Goal: Task Accomplishment & Management: Manage account settings

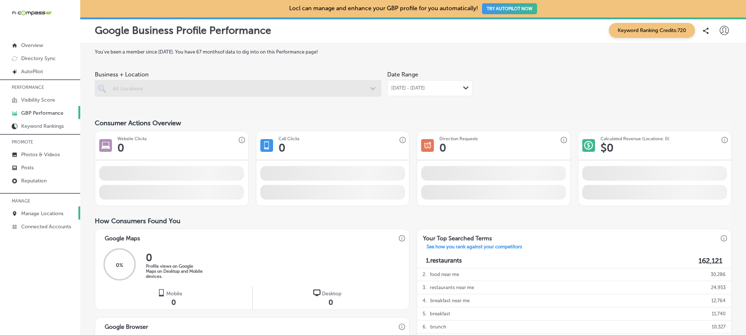
click at [46, 211] on p "Manage Locations" at bounding box center [42, 214] width 42 height 6
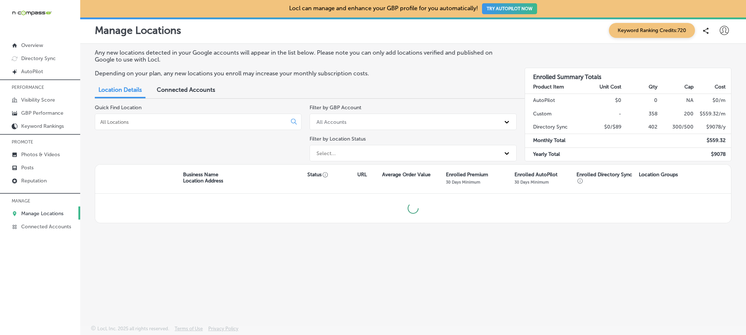
click at [202, 120] on input at bounding box center [191, 122] width 185 height 7
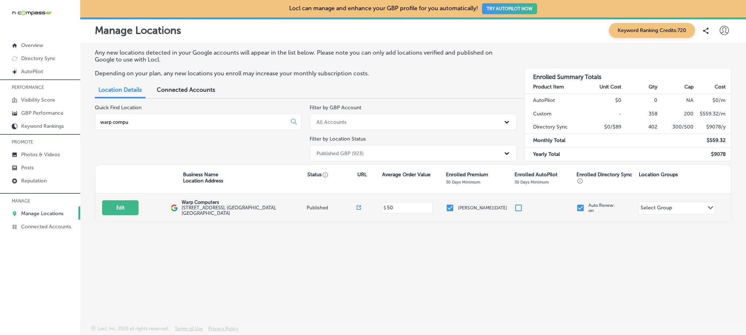
type input "warp compu"
click at [451, 210] on input "checkbox" at bounding box center [449, 208] width 9 height 9
checkbox input "false"
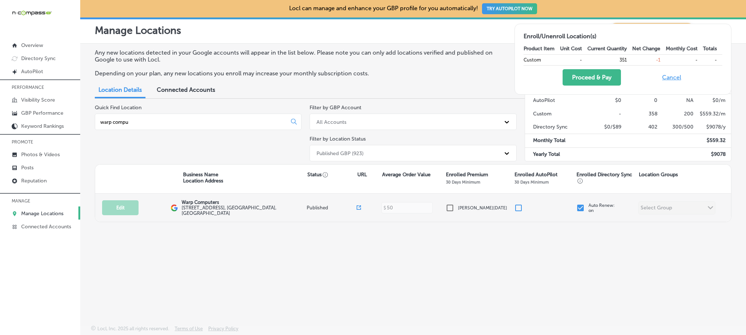
click at [578, 206] on input "checkbox" at bounding box center [580, 208] width 9 height 9
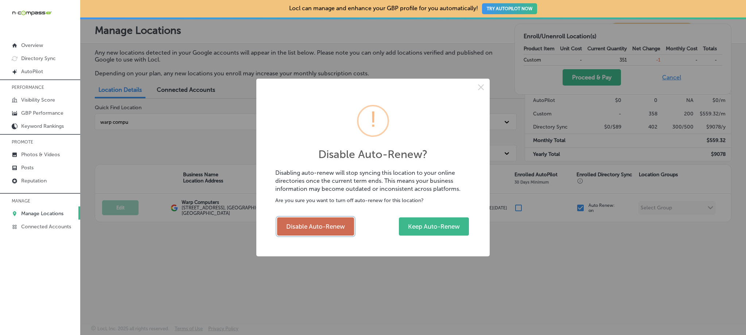
click at [333, 229] on button "Disable Auto-Renew" at bounding box center [315, 227] width 77 height 18
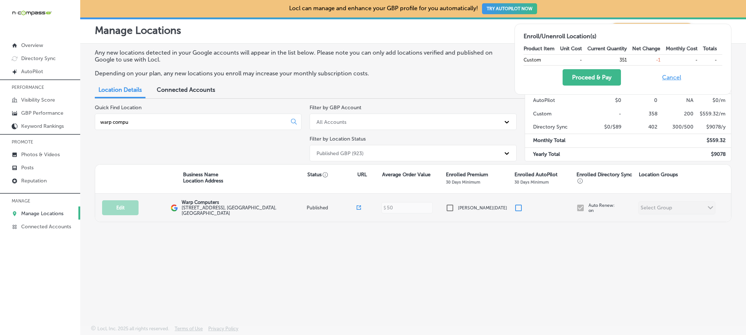
checkbox input "false"
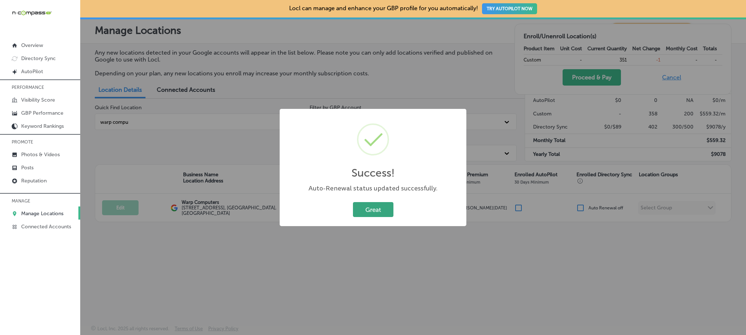
click at [378, 209] on button "Great" at bounding box center [373, 209] width 40 height 15
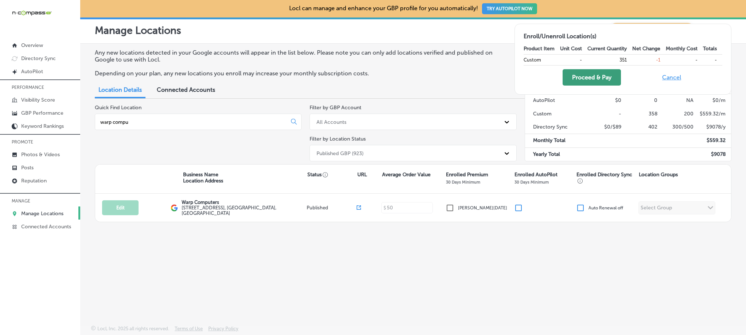
click at [591, 77] on button "Proceed & Pay" at bounding box center [591, 77] width 58 height 16
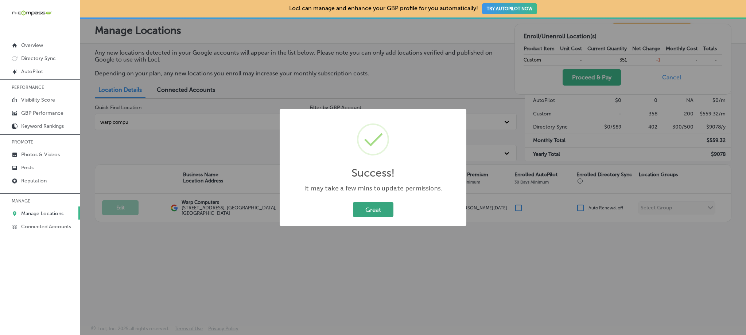
click at [365, 211] on button "Great" at bounding box center [373, 209] width 40 height 15
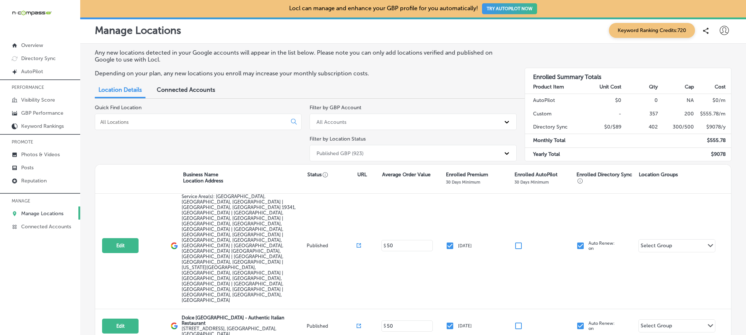
scroll to position [208, 0]
click at [161, 130] on div "Quick Find Location" at bounding box center [198, 135] width 207 height 60
click at [157, 124] on input at bounding box center [191, 122] width 185 height 7
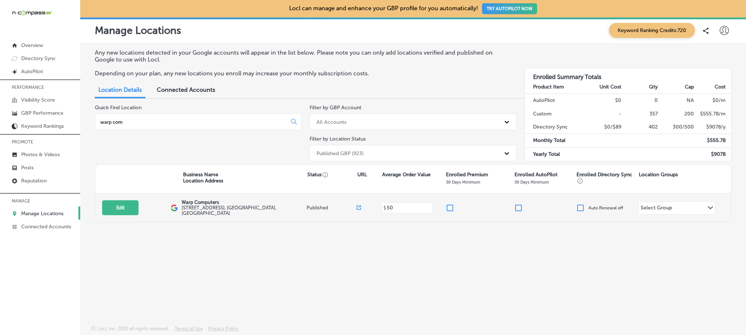
type input "warp com"
click at [450, 210] on input "checkbox" at bounding box center [449, 208] width 9 height 9
checkbox input "true"
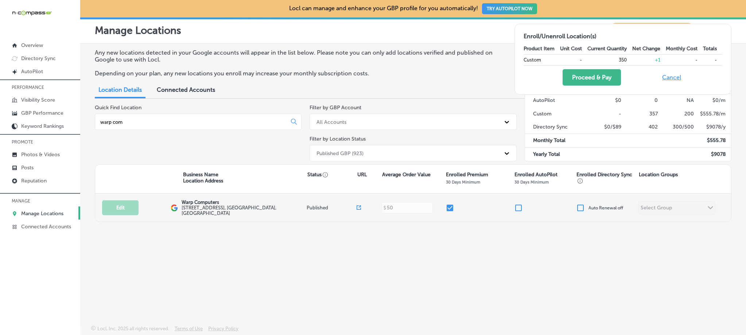
click at [578, 206] on input "checkbox" at bounding box center [580, 208] width 9 height 9
checkbox input "true"
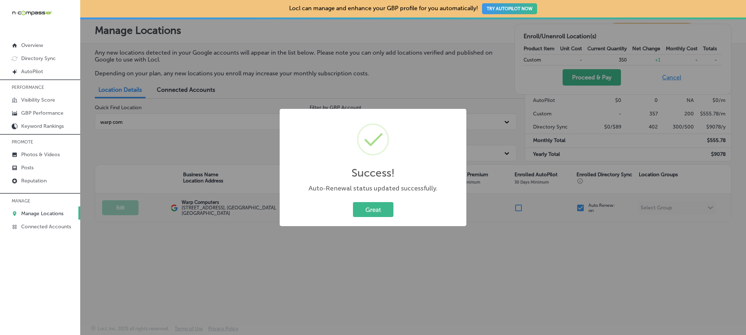
click at [581, 206] on div "Success! × Auto-Renewal status updated successfully. Great Cancel" at bounding box center [373, 167] width 746 height 335
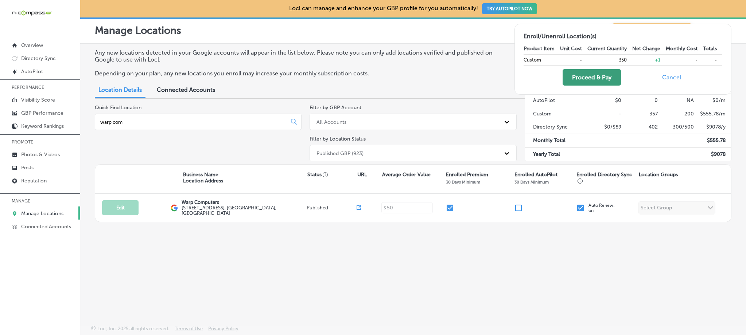
click at [591, 82] on button "Proceed & Pay" at bounding box center [591, 77] width 58 height 16
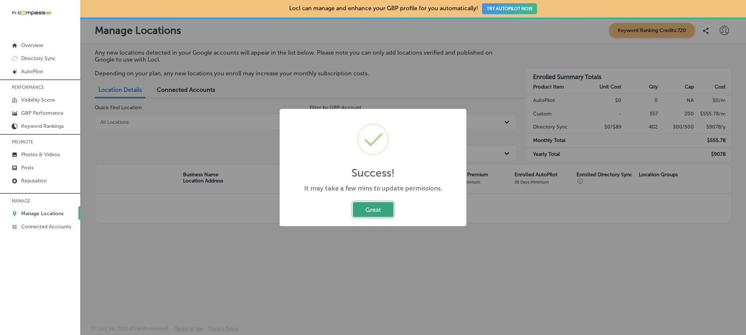
click at [368, 211] on button "Great" at bounding box center [373, 209] width 40 height 15
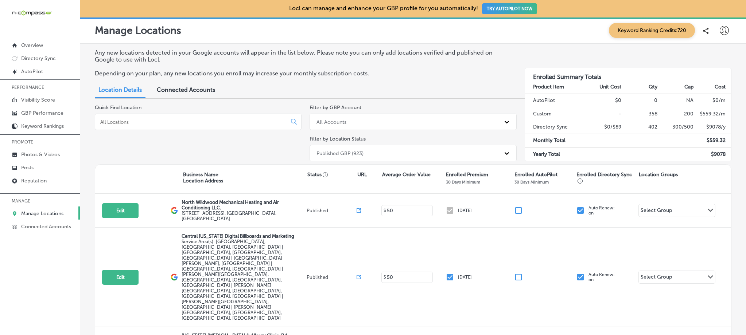
click at [208, 122] on input at bounding box center [191, 122] width 185 height 7
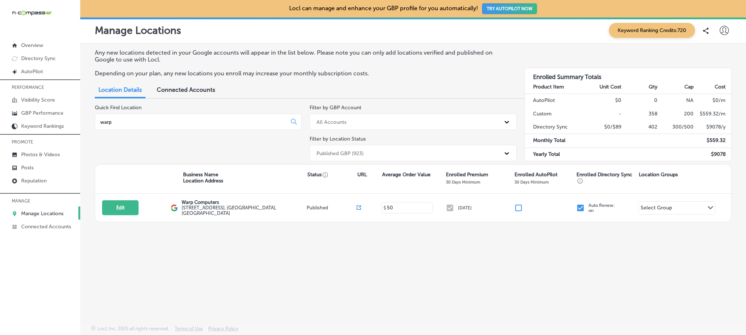
type input "warp"
click at [720, 29] on icon at bounding box center [723, 30] width 9 height 9
click at [706, 79] on p "My Teams" at bounding box center [710, 75] width 27 height 9
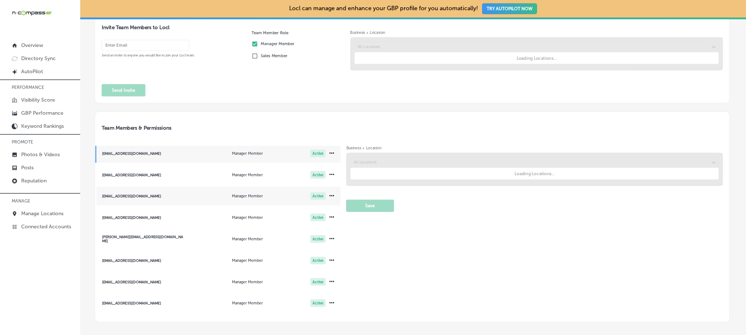
scroll to position [56, 0]
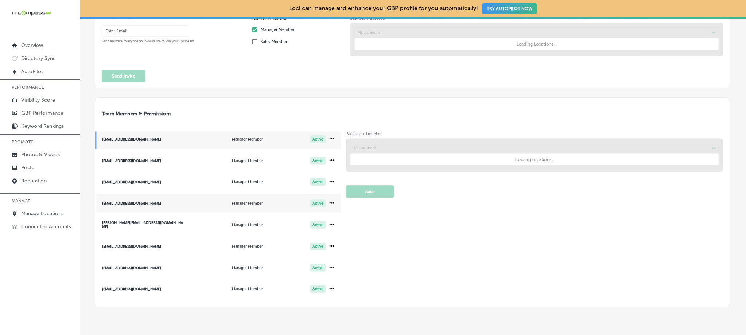
click at [159, 207] on div "Team Members & Permissions [EMAIL_ADDRESS][DOMAIN_NAME] Manager Member Active […" at bounding box center [412, 202] width 635 height 211
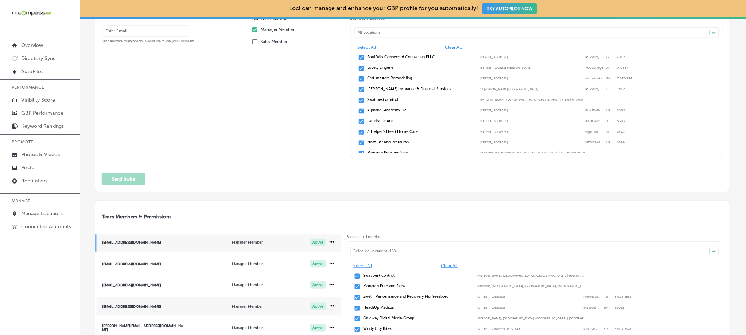
click at [155, 304] on div "[EMAIL_ADDRESS][DOMAIN_NAME]" at bounding box center [143, 306] width 82 height 4
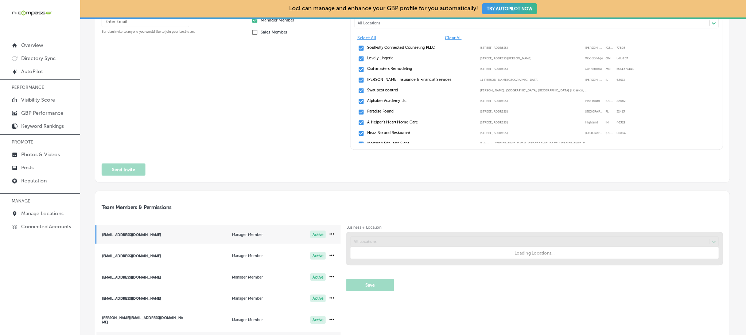
scroll to position [149, 0]
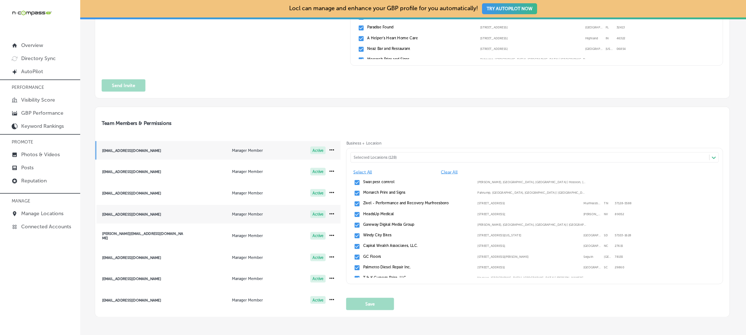
click at [171, 214] on div "[EMAIL_ADDRESS][DOMAIN_NAME]" at bounding box center [143, 214] width 82 height 4
click at [413, 156] on div "Business + Location Selected Locations (128) Path Created with Sketch. Select A…" at bounding box center [534, 225] width 376 height 169
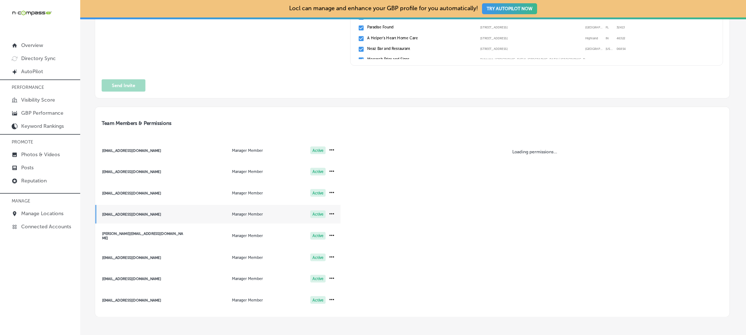
scroll to position [3, 0]
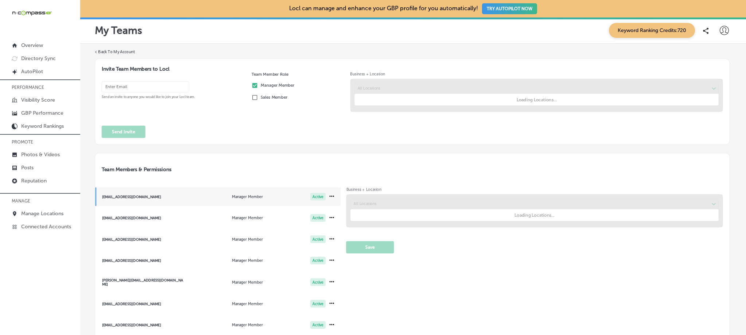
click at [148, 262] on div "Team Members & Permissions [EMAIL_ADDRESS][DOMAIN_NAME] Manager Member Active […" at bounding box center [412, 258] width 635 height 211
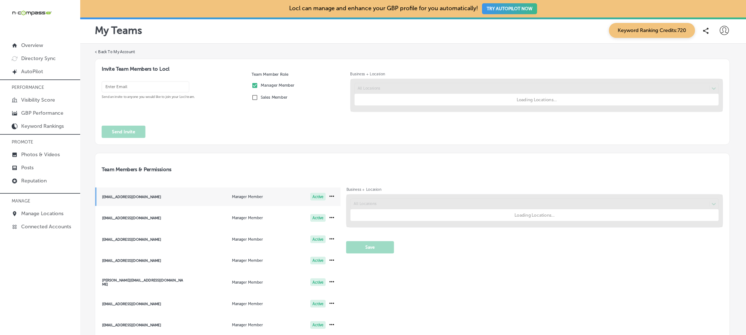
click at [156, 260] on div "Team Members & Permissions [EMAIL_ADDRESS][DOMAIN_NAME] Manager Member Active […" at bounding box center [412, 258] width 635 height 211
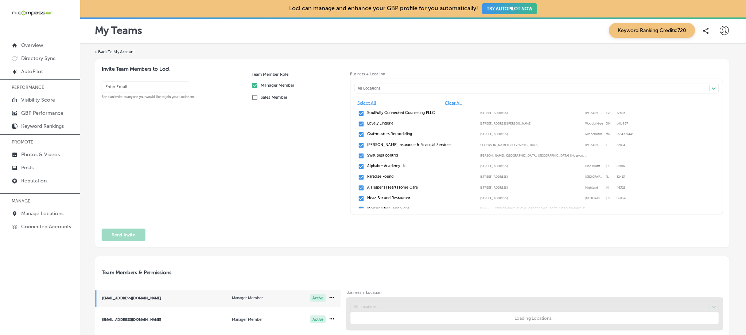
scroll to position [180, 0]
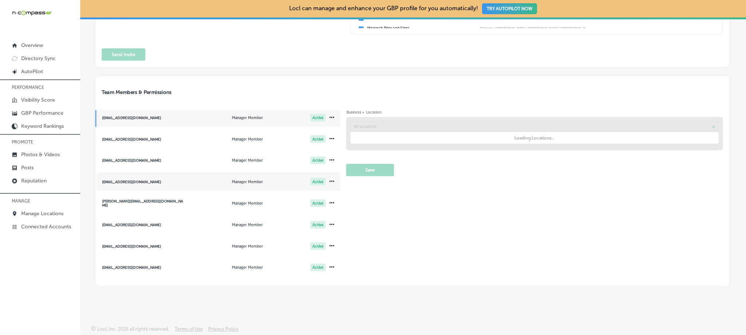
click at [156, 184] on span "[EMAIL_ADDRESS][DOMAIN_NAME] Manager Member Active" at bounding box center [218, 181] width 246 height 19
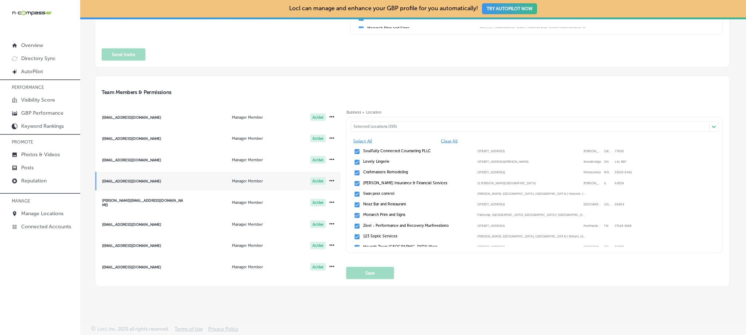
click at [394, 124] on div "Selected Locations (395)" at bounding box center [532, 126] width 358 height 5
type input "war"
